Goal: Check status: Check status

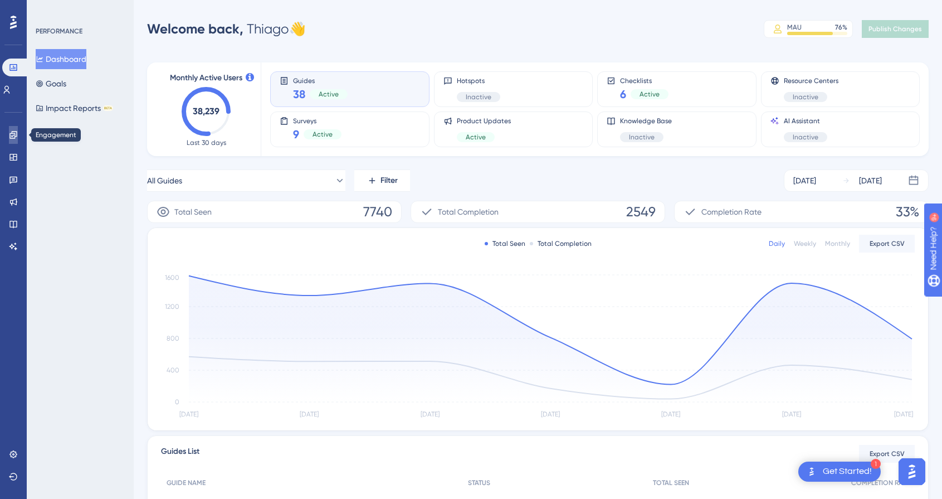
click at [9, 133] on icon at bounding box center [13, 134] width 9 height 9
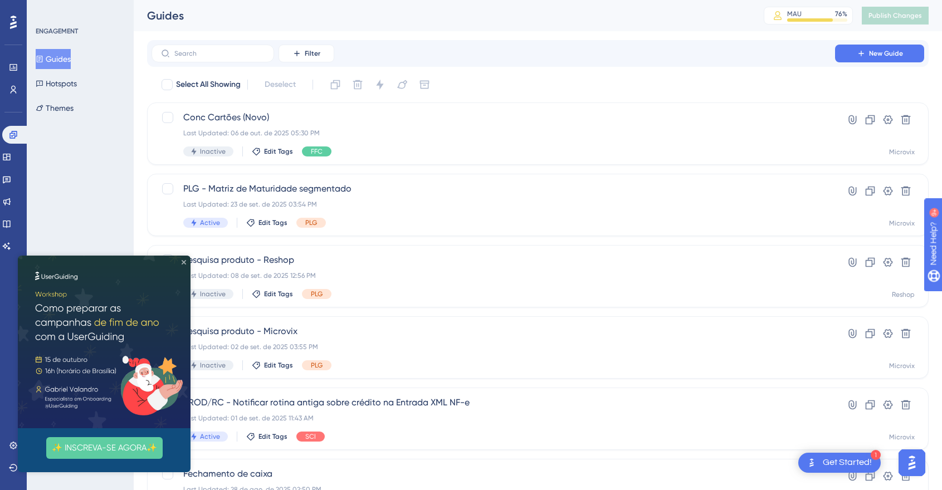
click at [184, 264] on icon "Close Preview" at bounding box center [184, 262] width 4 height 4
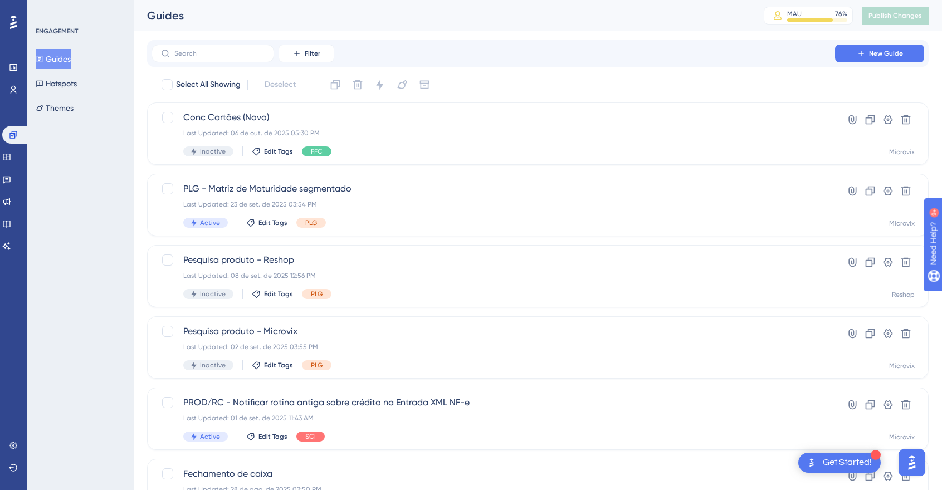
drag, startPoint x: 224, startPoint y: 266, endPoint x: 99, endPoint y: 297, distance: 129.1
click at [99, 297] on div "ENGAGEMENT Guides Hotspots Themes" at bounding box center [80, 245] width 107 height 490
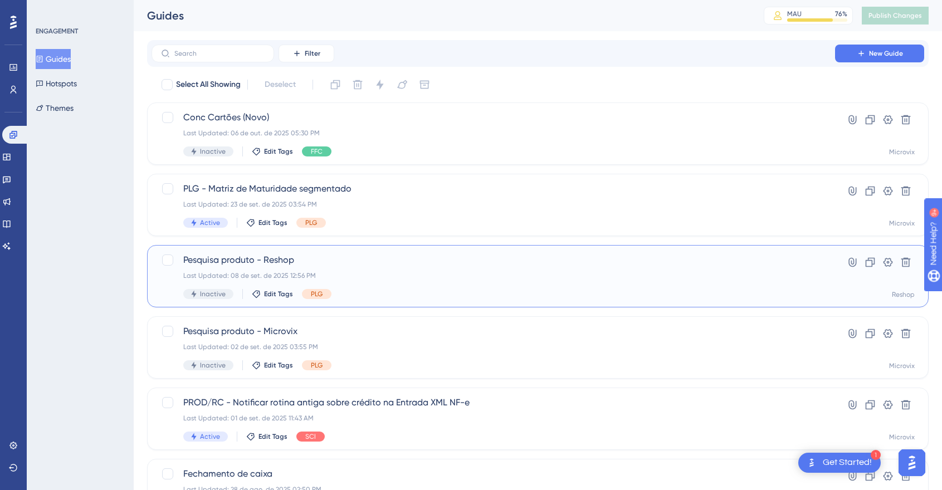
click at [215, 256] on span "Pesquisa produto - Reshop" at bounding box center [493, 260] width 620 height 13
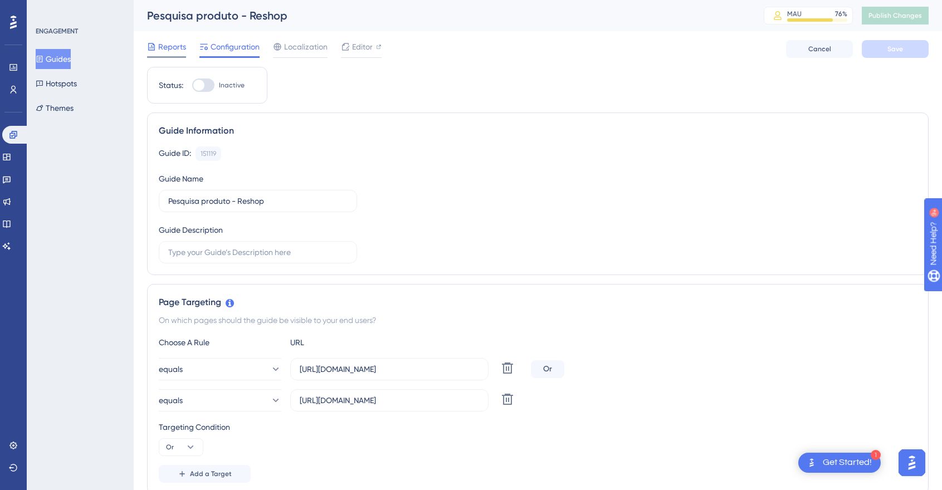
click at [169, 45] on span "Reports" at bounding box center [172, 46] width 28 height 13
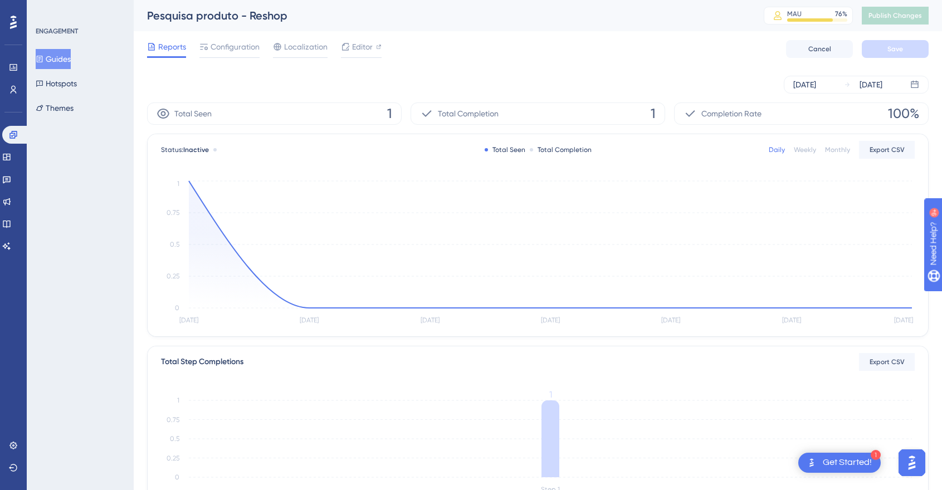
click at [479, 86] on div "[DATE] [DATE]" at bounding box center [538, 85] width 782 height 18
click at [913, 84] on icon at bounding box center [914, 84] width 7 height 7
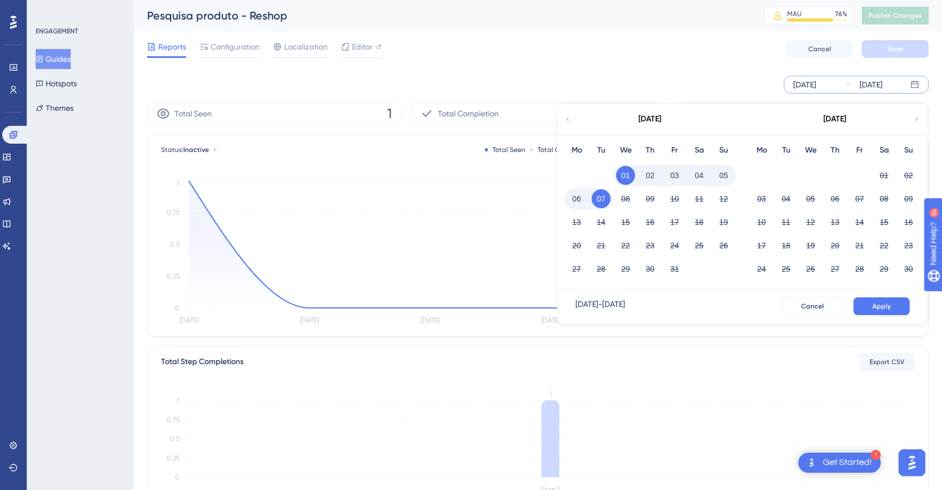
click at [570, 117] on icon at bounding box center [568, 119] width 7 height 10
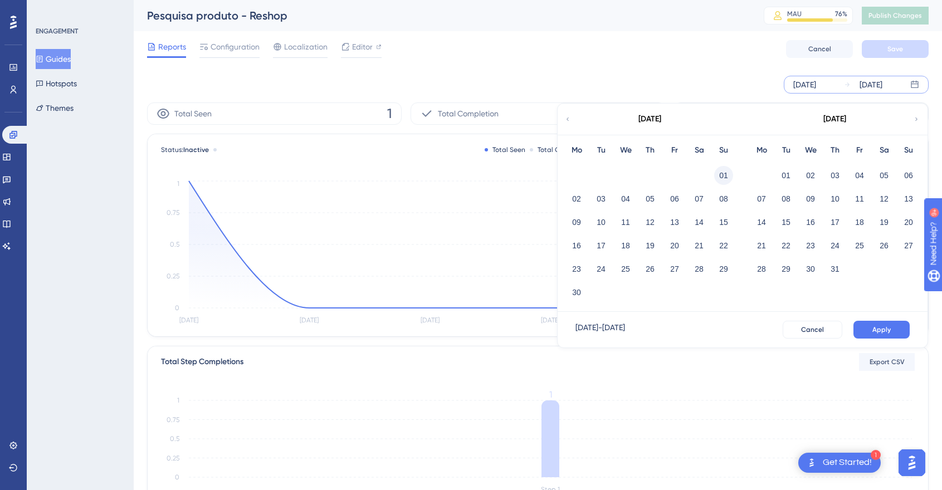
click at [723, 177] on button "01" at bounding box center [723, 175] width 19 height 19
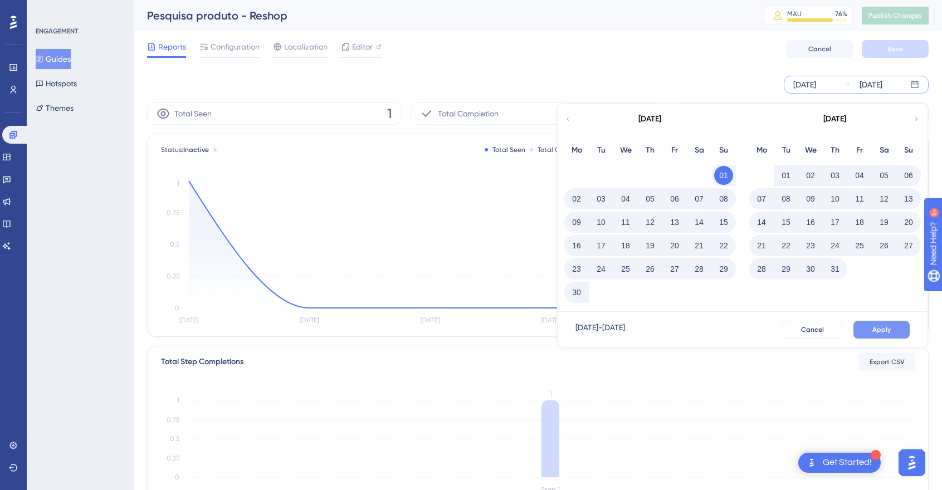
click at [888, 334] on span "Apply" at bounding box center [882, 329] width 18 height 9
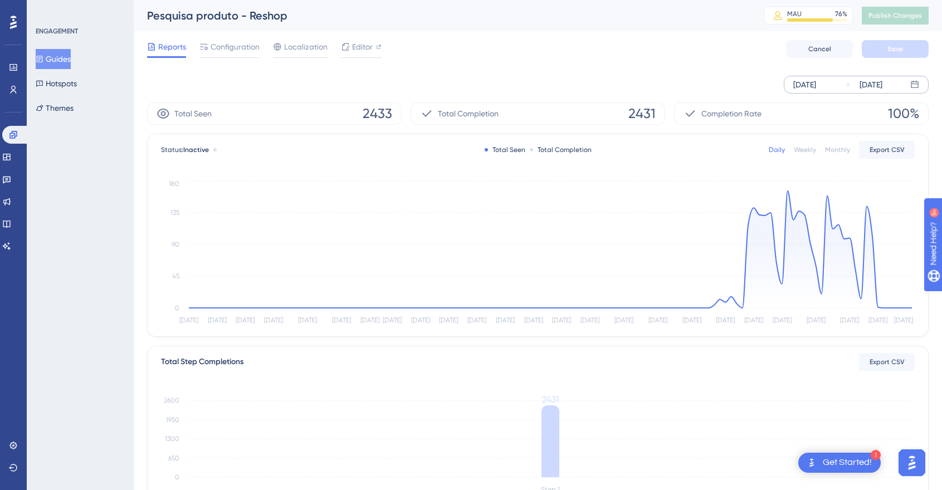
click at [627, 57] on div "Reports Configuration Localization Editor Cancel Save" at bounding box center [538, 49] width 782 height 36
click at [430, 79] on div "[DATE] [DATE]" at bounding box center [538, 85] width 782 height 18
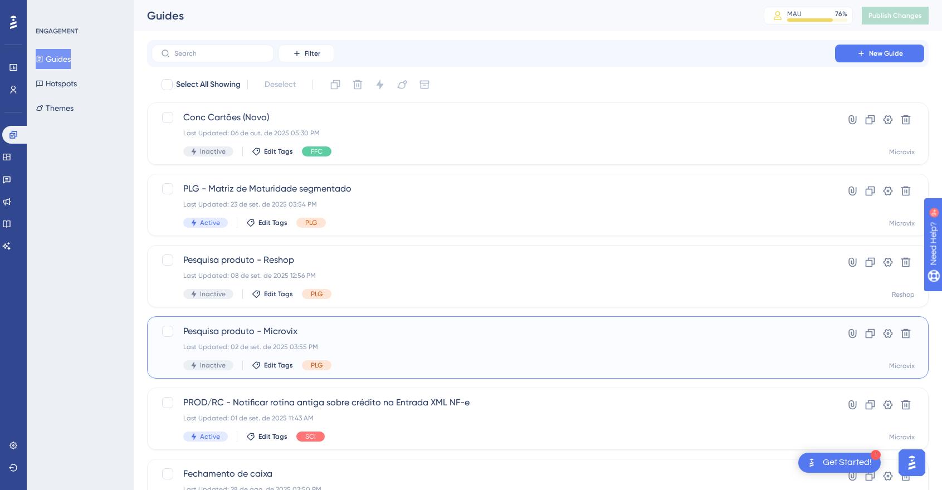
click at [347, 336] on span "Pesquisa produto - Microvix" at bounding box center [493, 331] width 620 height 13
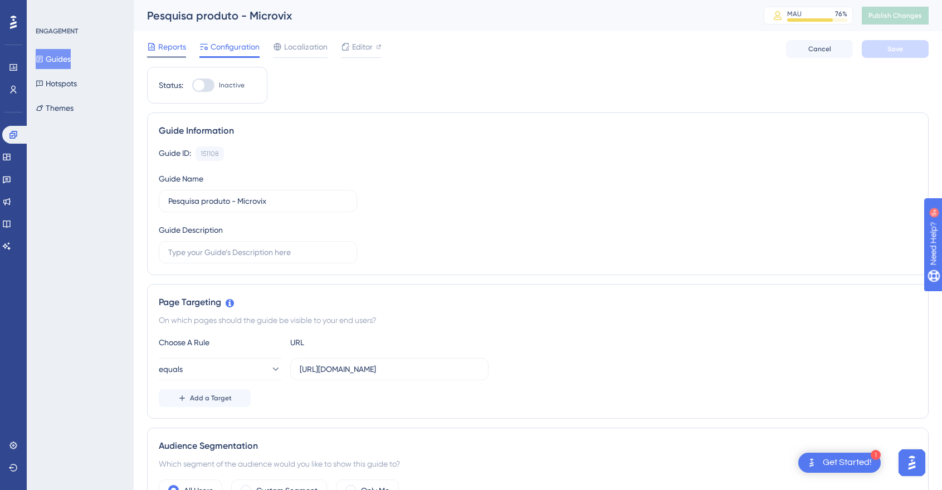
click at [163, 45] on span "Reports" at bounding box center [172, 46] width 28 height 13
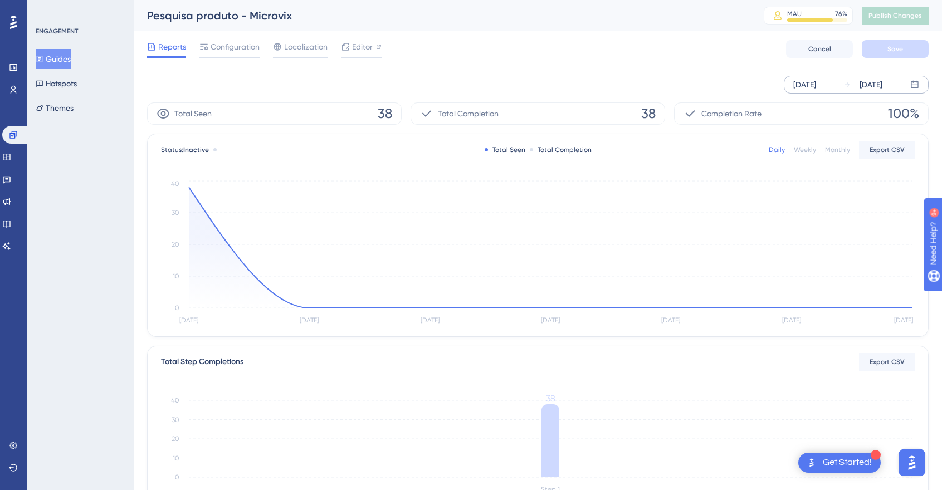
click at [883, 84] on div "[DATE]" at bounding box center [871, 84] width 23 height 13
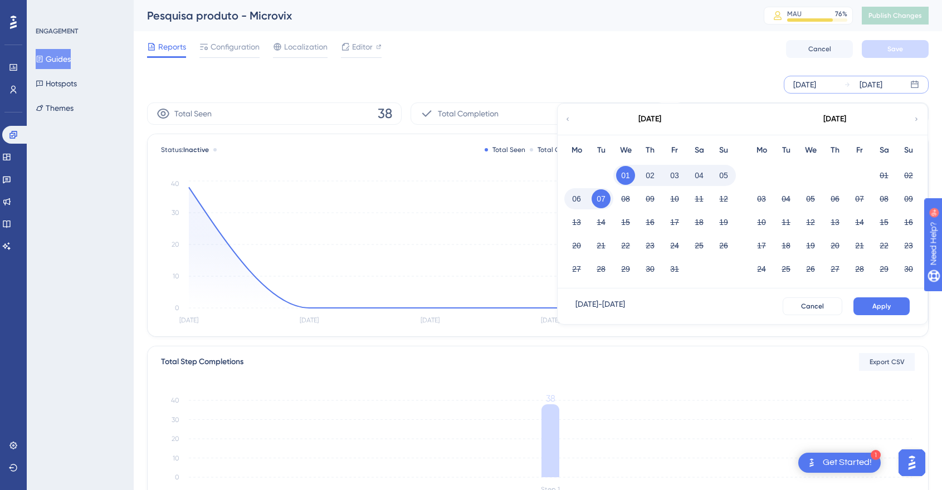
click at [570, 119] on icon at bounding box center [568, 119] width 7 height 10
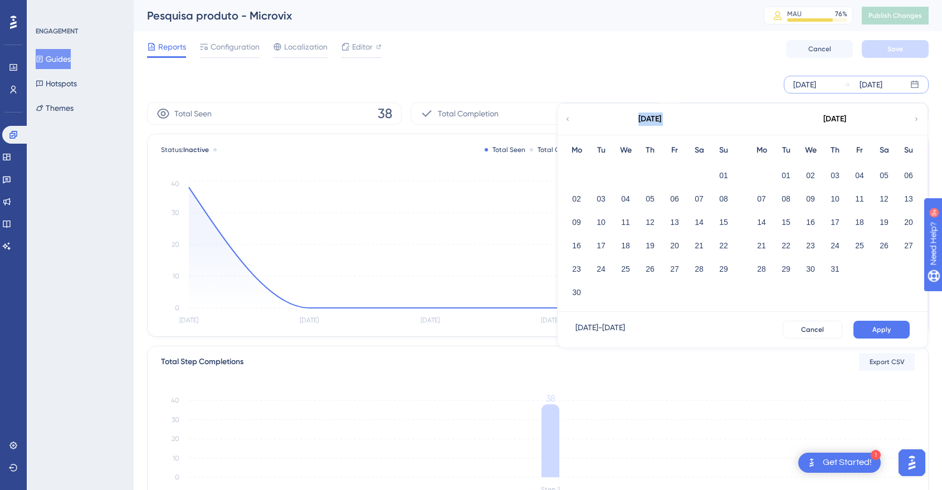
click at [570, 119] on icon at bounding box center [568, 119] width 7 height 10
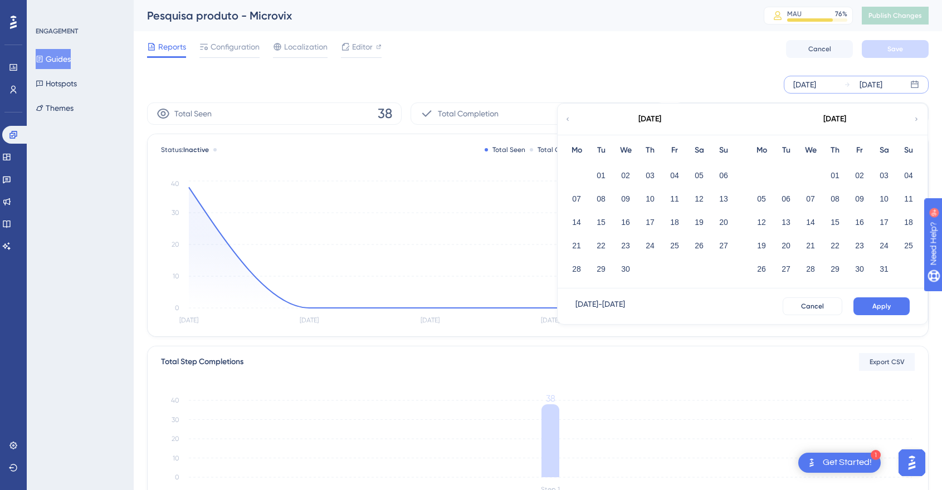
click at [570, 119] on icon at bounding box center [568, 119] width 7 height 10
click at [914, 123] on icon at bounding box center [916, 119] width 7 height 10
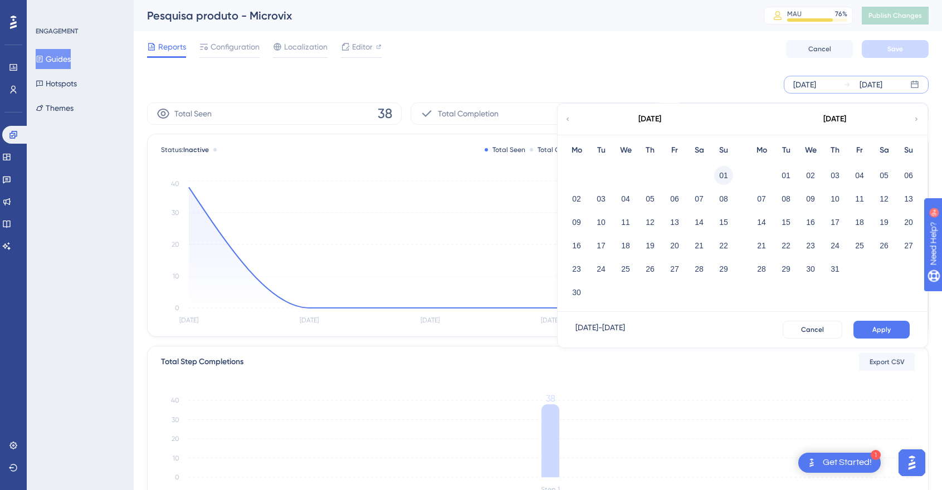
click at [723, 174] on button "01" at bounding box center [723, 175] width 19 height 19
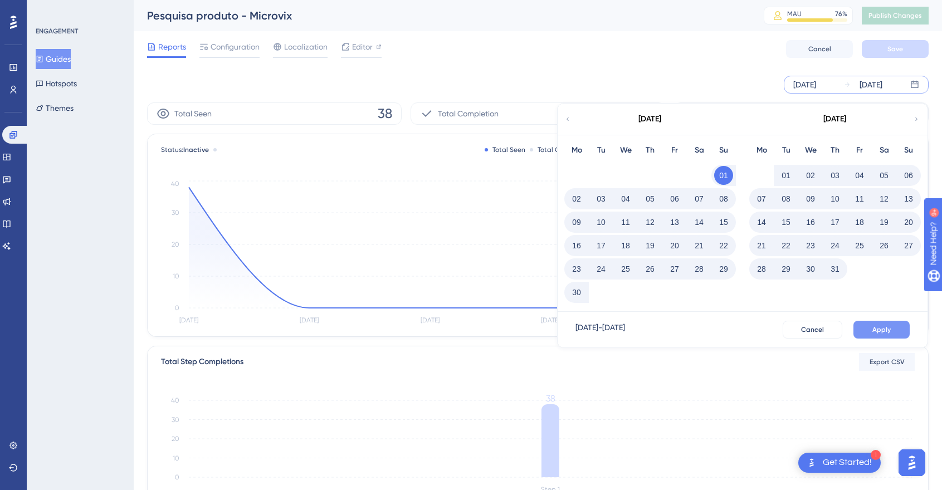
click at [877, 329] on span "Apply" at bounding box center [882, 329] width 18 height 9
